Goal: Navigation & Orientation: Understand site structure

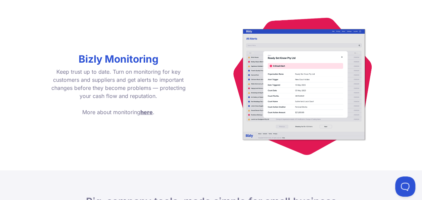
scroll to position [1082, 0]
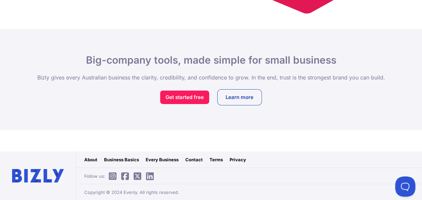
click at [93, 159] on link "About" at bounding box center [90, 159] width 13 height 7
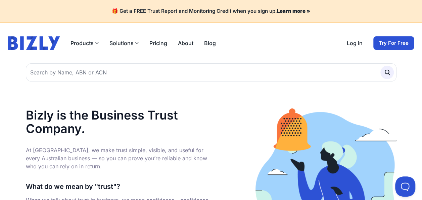
click at [188, 116] on h1 "Bizly is the Business Trust Company." at bounding box center [118, 121] width 185 height 27
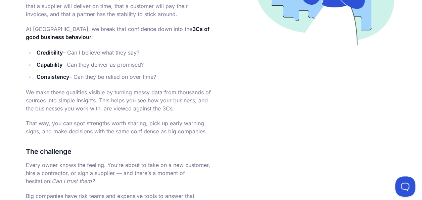
scroll to position [269, 0]
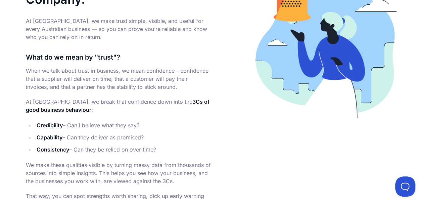
scroll to position [0, 0]
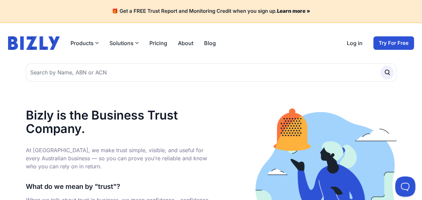
click at [40, 45] on img at bounding box center [34, 42] width 52 height 13
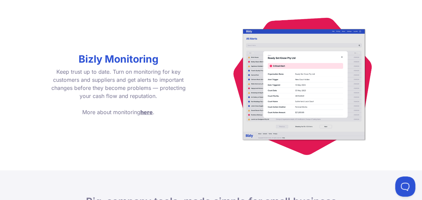
scroll to position [1082, 0]
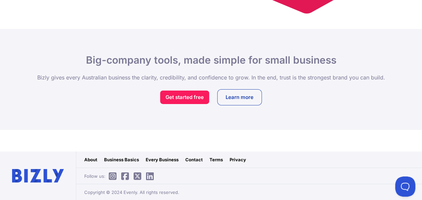
click at [87, 159] on link "About" at bounding box center [90, 159] width 13 height 7
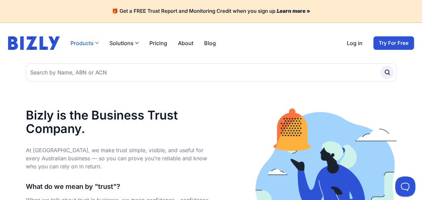
click at [94, 45] on button "Products" at bounding box center [85, 43] width 28 height 8
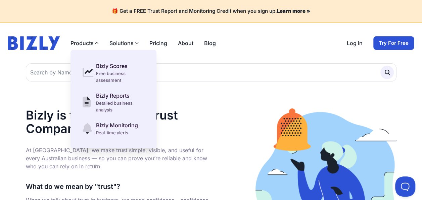
click at [131, 42] on button "Solutions" at bounding box center [124, 43] width 29 height 8
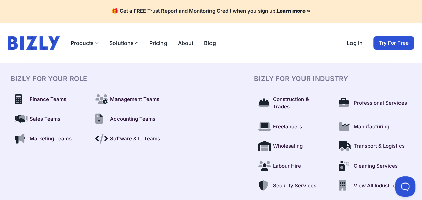
click at [153, 42] on link "Pricing" at bounding box center [158, 43] width 18 height 8
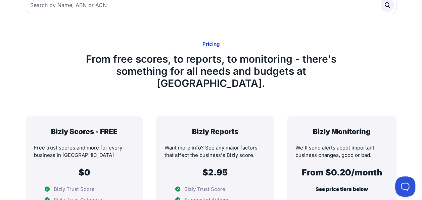
scroll to position [101, 0]
